Goal: Information Seeking & Learning: Learn about a topic

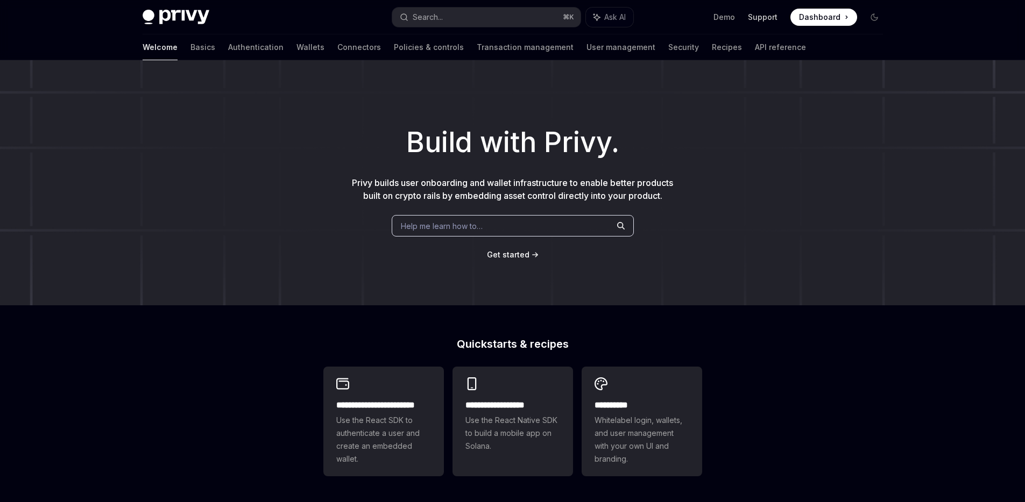
click at [760, 20] on link "Support" at bounding box center [763, 17] width 30 height 11
click at [296, 49] on link "Wallets" at bounding box center [310, 47] width 28 height 26
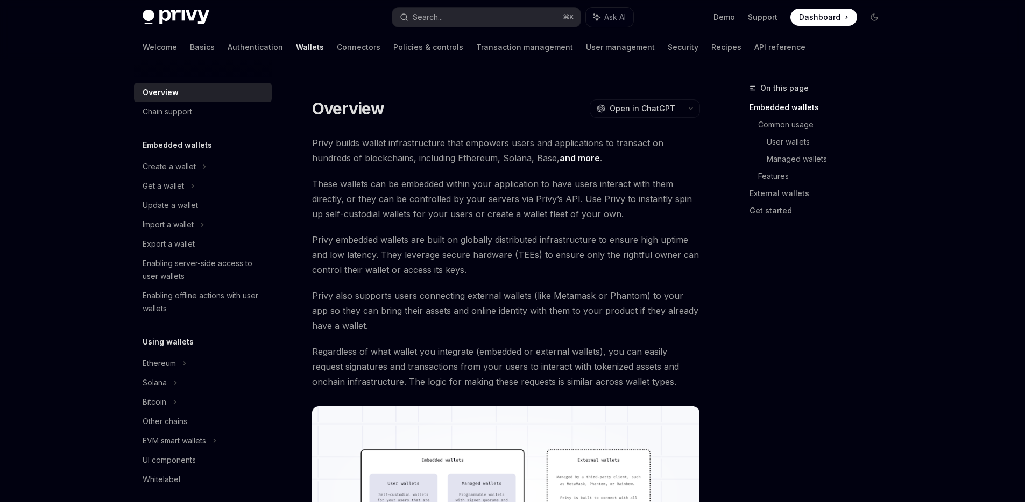
click at [489, 164] on span "Privy builds wallet infrastructure that empowers users and applications to tran…" at bounding box center [506, 151] width 388 height 30
click at [190, 49] on link "Basics" at bounding box center [202, 47] width 25 height 26
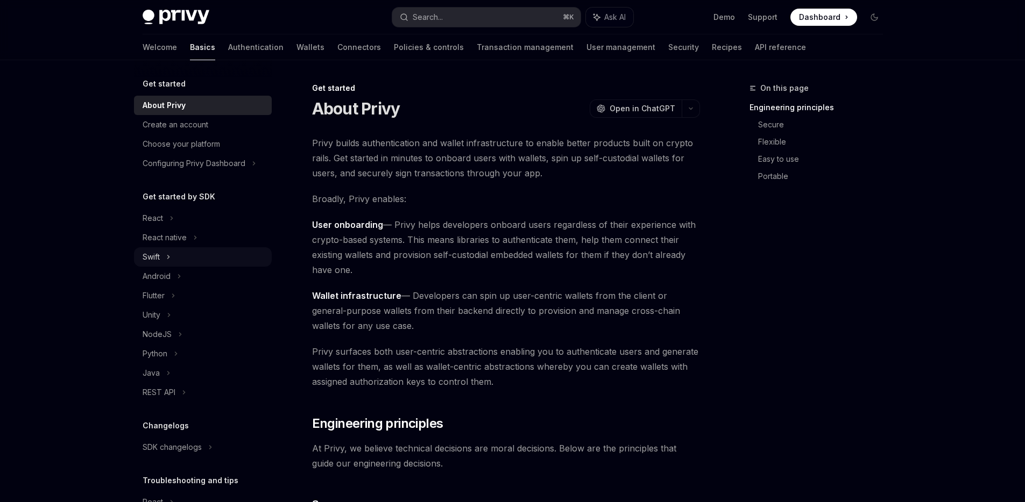
click at [158, 256] on div "Swift" at bounding box center [151, 257] width 17 height 13
type textarea "*"
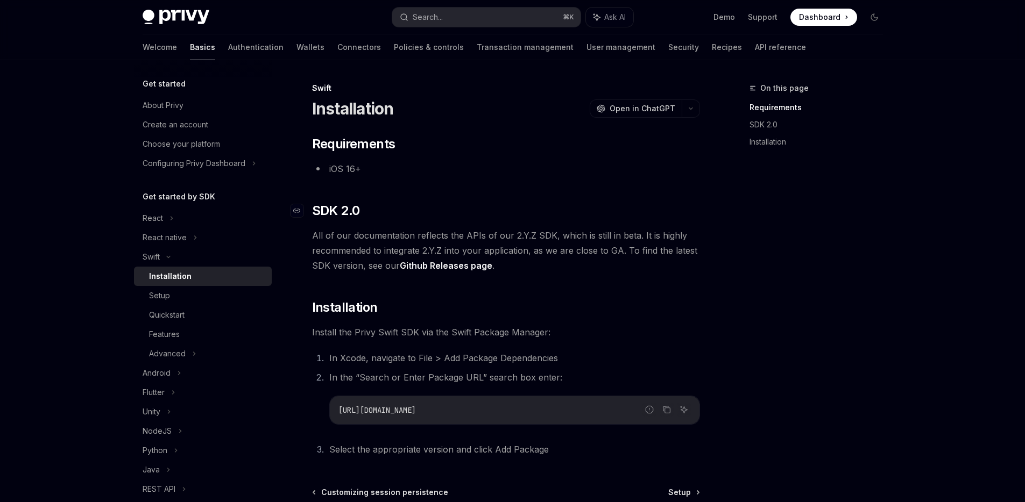
click at [337, 212] on span "SDK 2.0" at bounding box center [336, 210] width 48 height 17
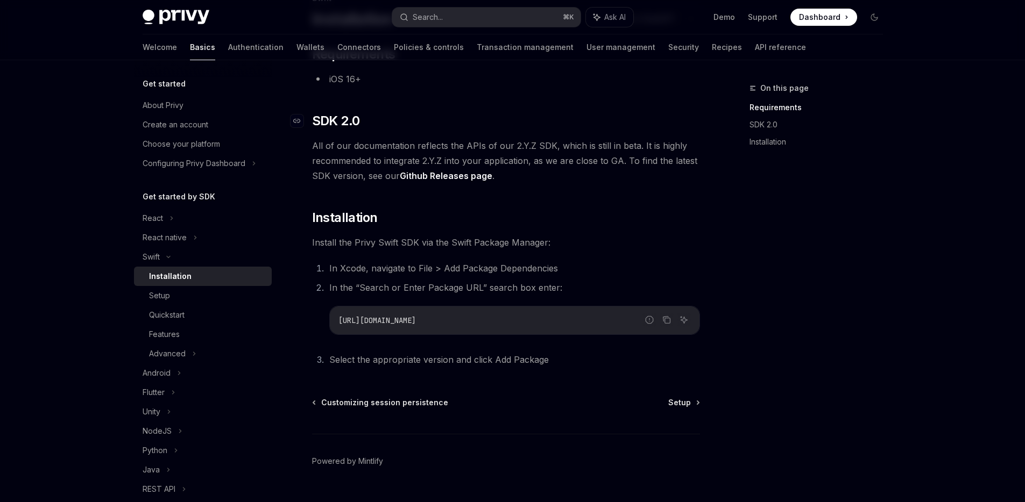
scroll to position [115, 0]
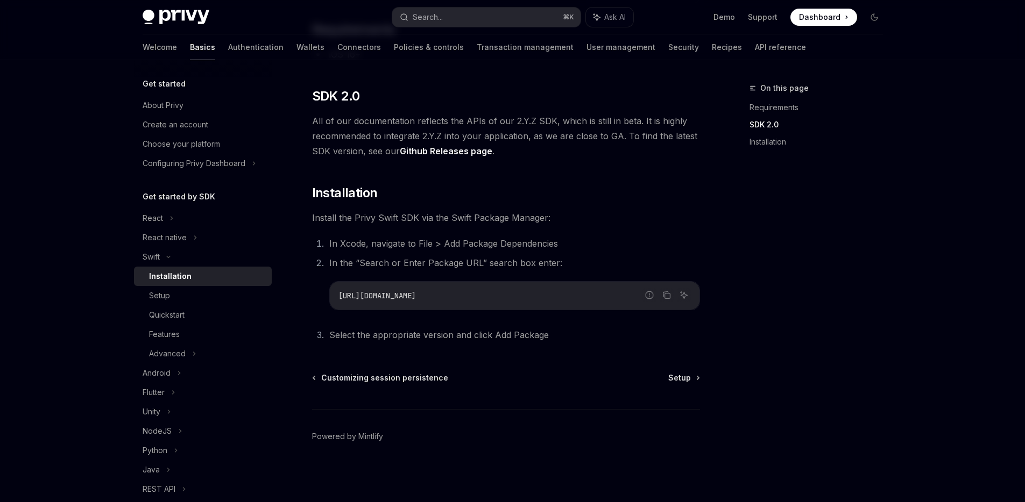
click at [435, 153] on link "Github Releases page" at bounding box center [446, 151] width 93 height 11
